Goal: Task Accomplishment & Management: Manage account settings

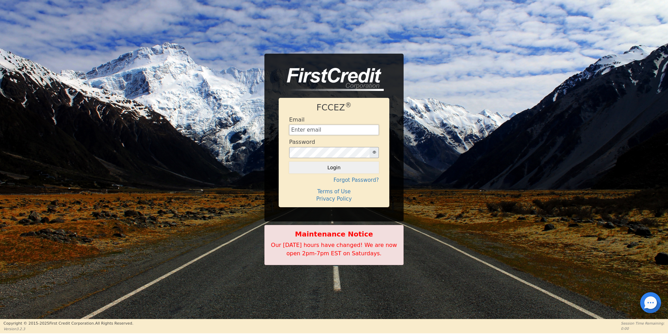
type input "[EMAIL_ADDRESS][DOMAIN_NAME]"
click at [336, 168] on button "Login" at bounding box center [334, 167] width 90 height 12
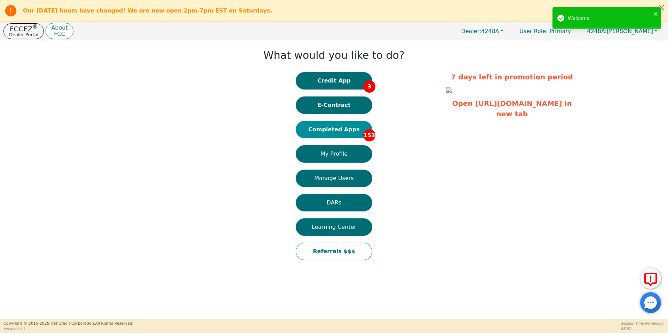
click at [342, 129] on button "Completed Apps 153" at bounding box center [334, 129] width 77 height 17
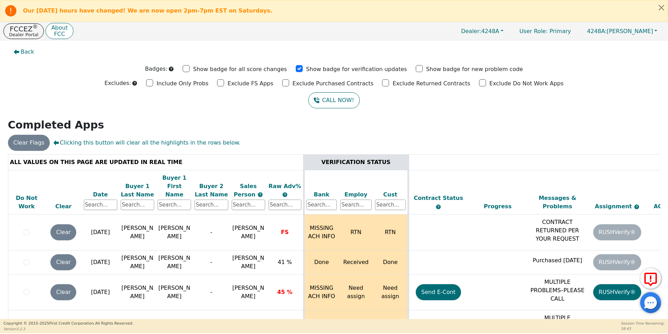
click at [234, 135] on div "Clear Flags Clicking this button will clear all the highlights in the rows belo…" at bounding box center [334, 143] width 658 height 16
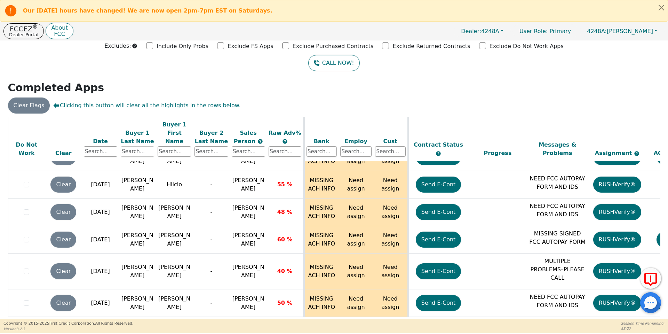
click at [144, 146] on input "text" at bounding box center [137, 151] width 33 height 10
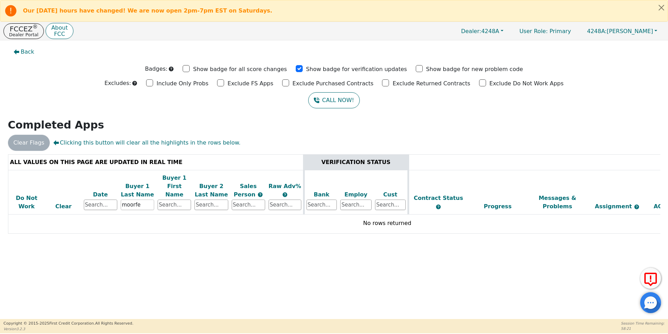
scroll to position [0, 0]
type input "[PERSON_NAME]"
